Goal: Task Accomplishment & Management: Manage account settings

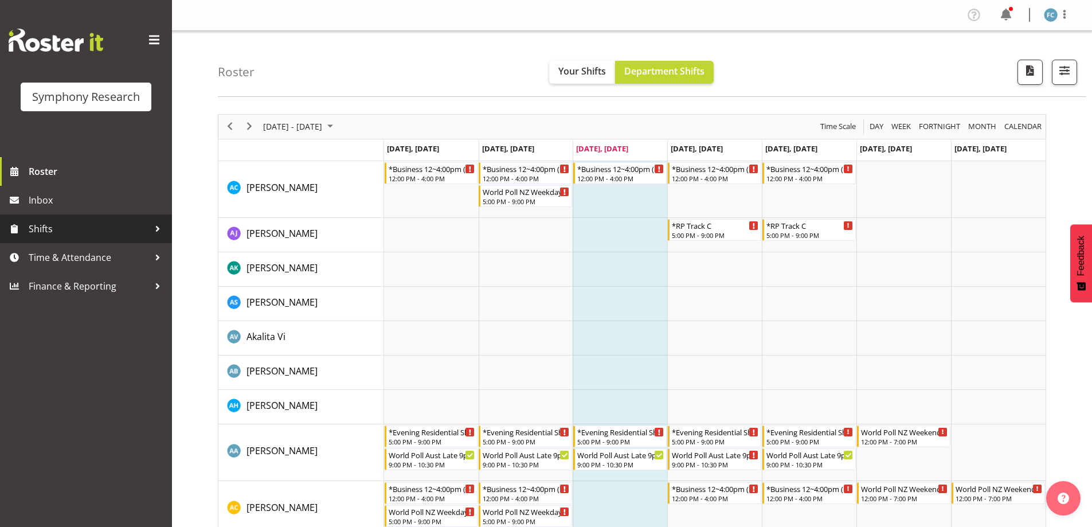
click at [152, 228] on div at bounding box center [157, 228] width 17 height 17
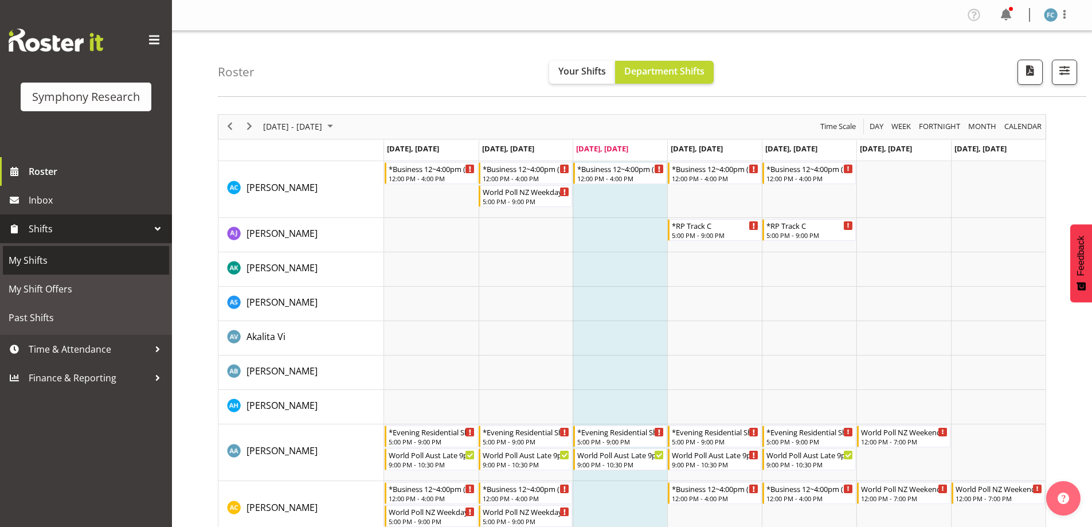
click at [123, 260] on span "My Shifts" at bounding box center [86, 260] width 155 height 17
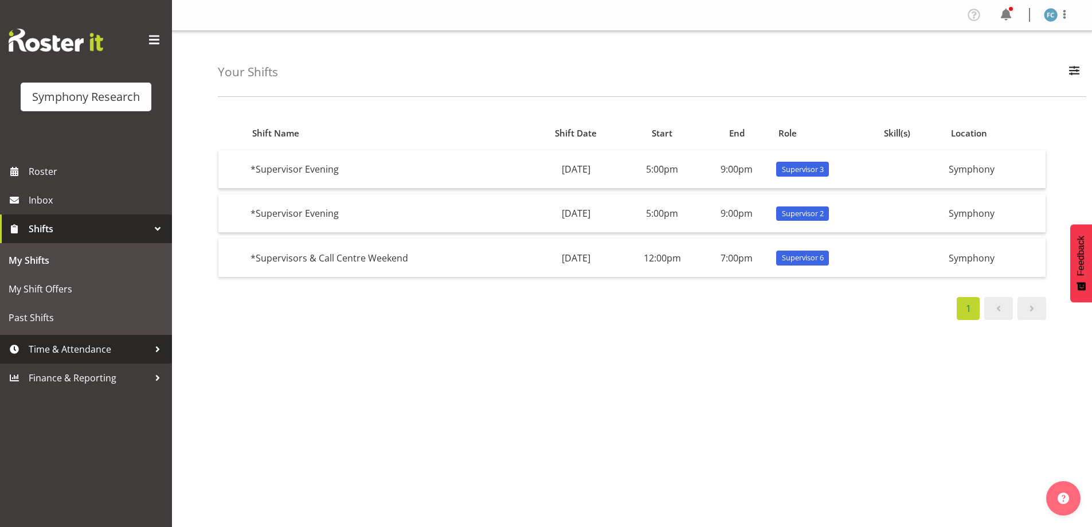
click at [154, 351] on div at bounding box center [157, 348] width 17 height 17
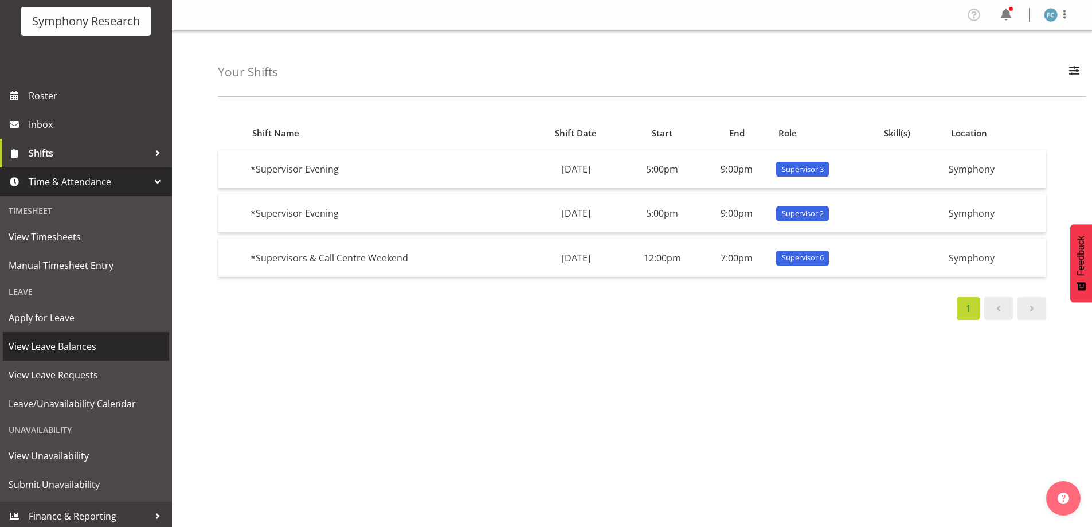
scroll to position [79, 0]
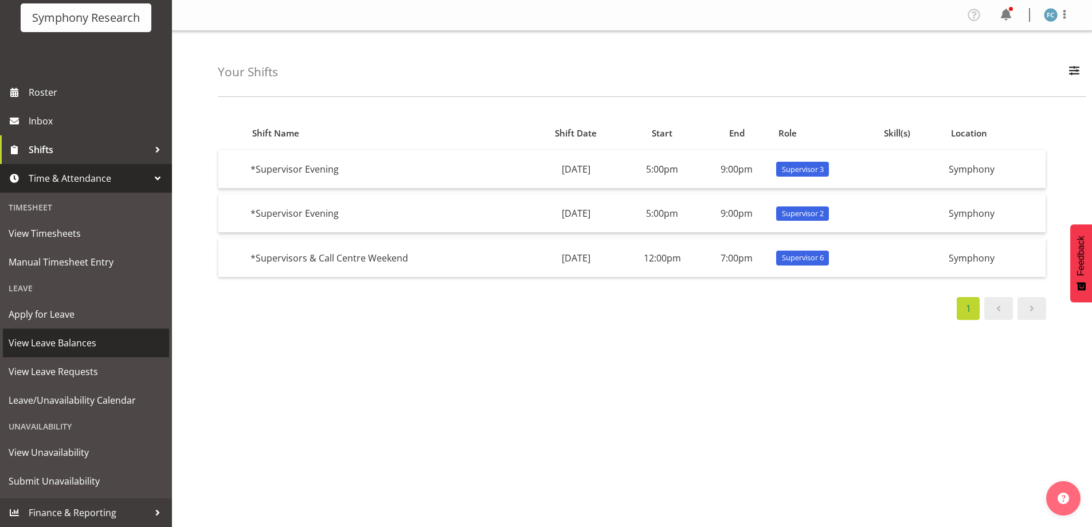
click at [116, 346] on span "View Leave Balances" at bounding box center [86, 342] width 155 height 17
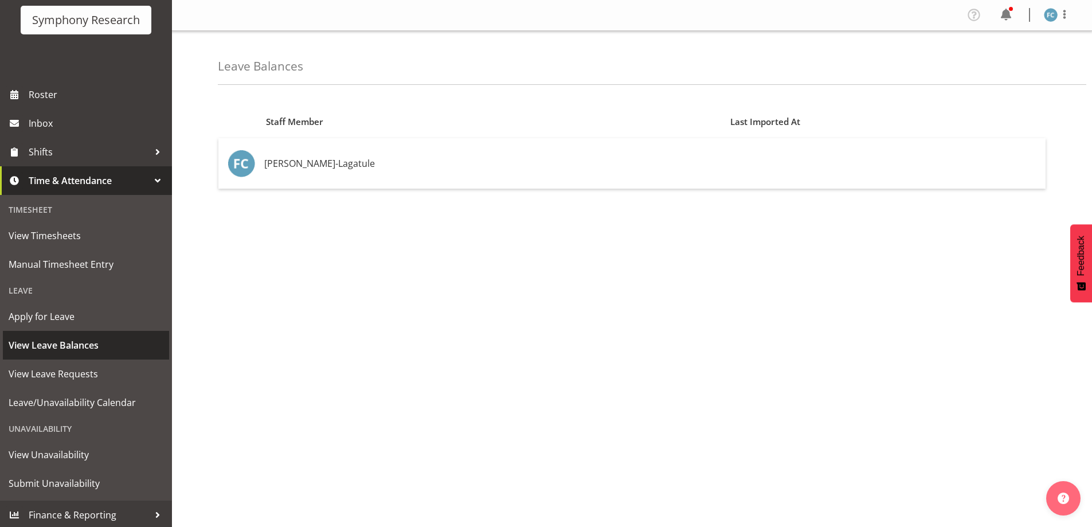
scroll to position [79, 0]
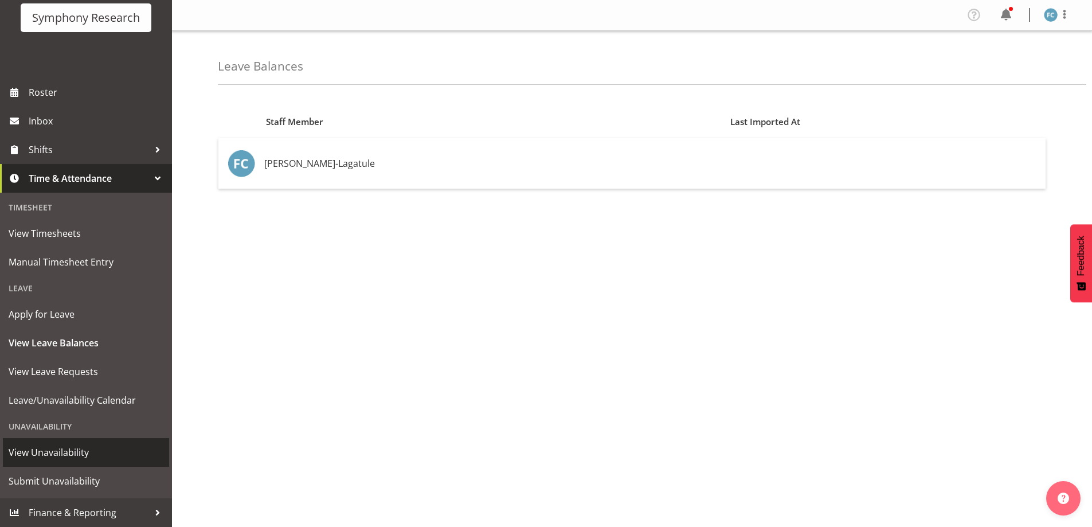
click at [88, 452] on span "View Unavailability" at bounding box center [86, 452] width 155 height 17
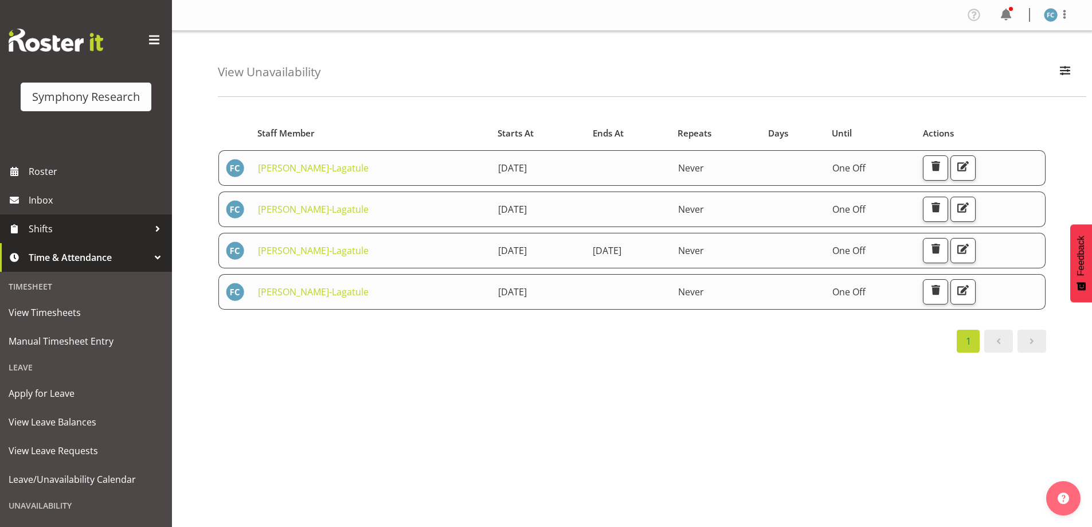
click at [149, 228] on div at bounding box center [157, 228] width 17 height 17
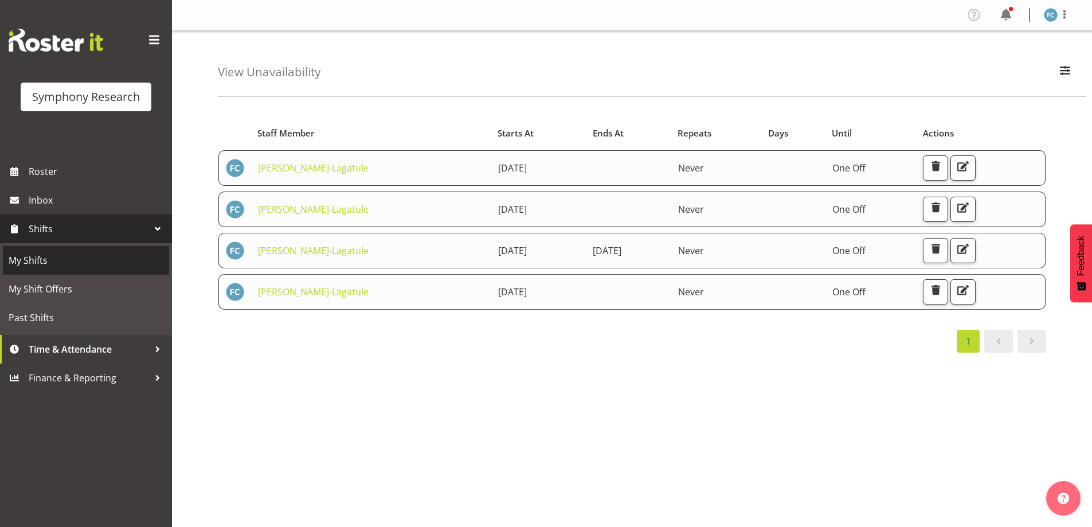
click at [119, 258] on span "My Shifts" at bounding box center [86, 260] width 155 height 17
